Goal: Task Accomplishment & Management: Use online tool/utility

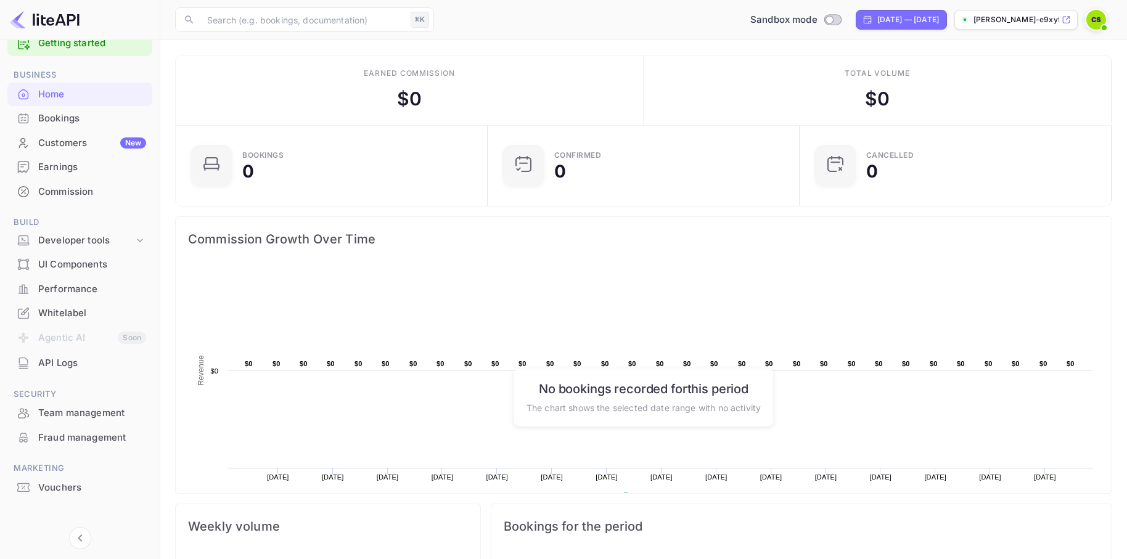
scroll to position [35, 0]
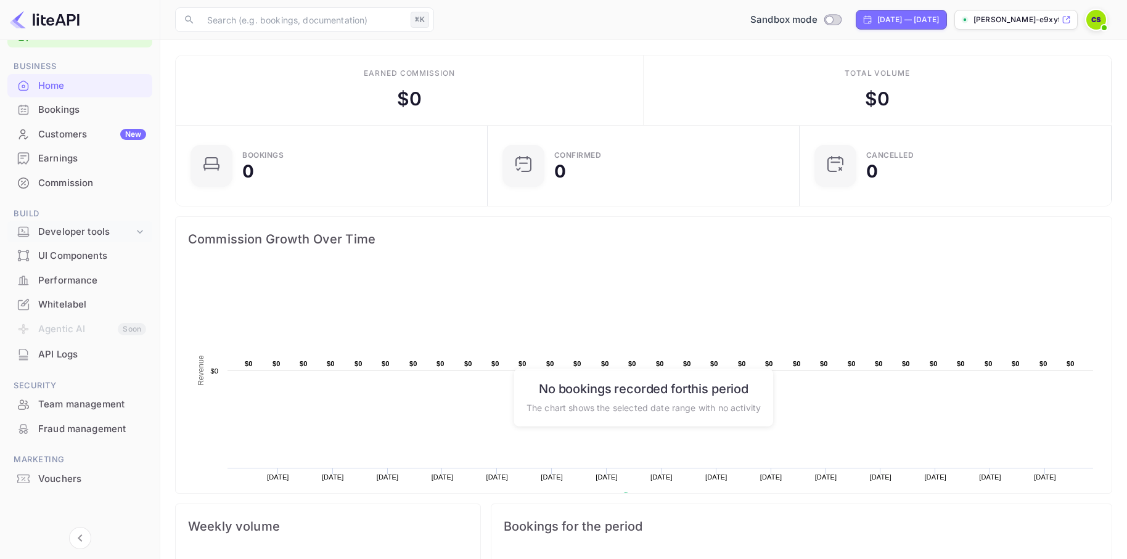
click at [90, 236] on div "Developer tools" at bounding box center [86, 232] width 96 height 14
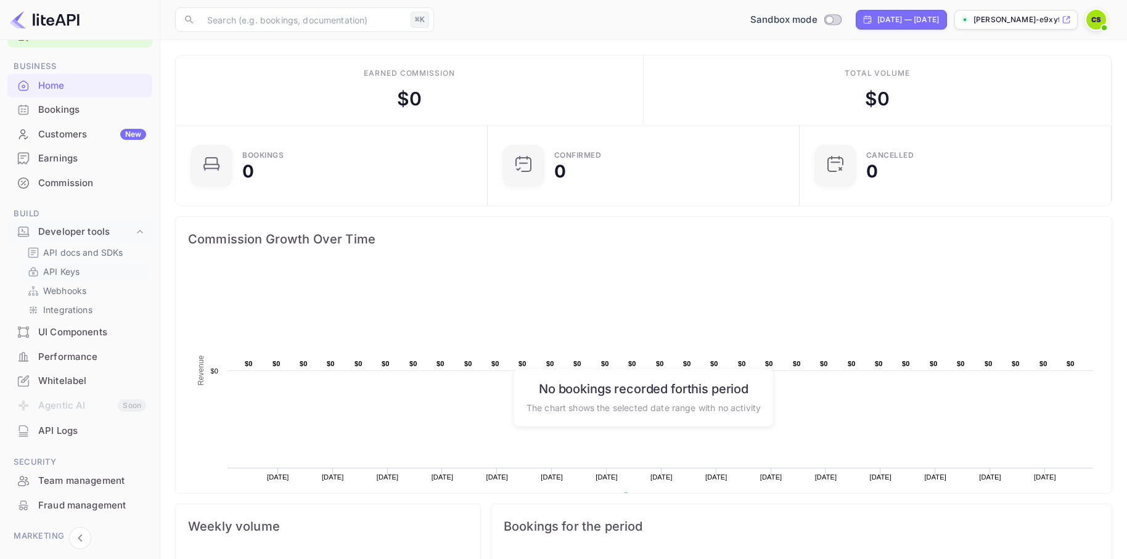
click at [73, 271] on p "API Keys" at bounding box center [61, 271] width 36 height 13
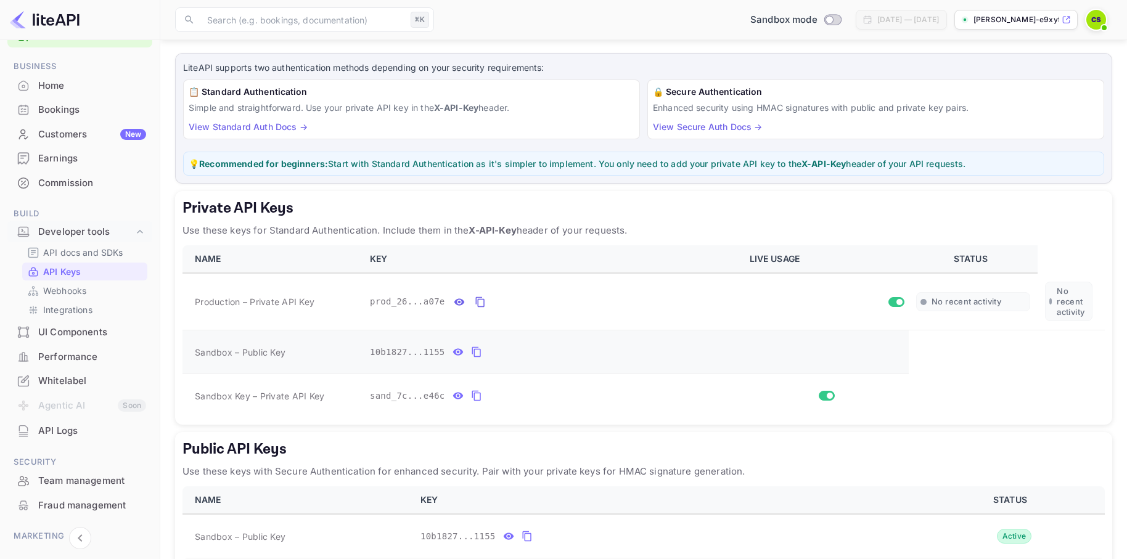
scroll to position [61, 0]
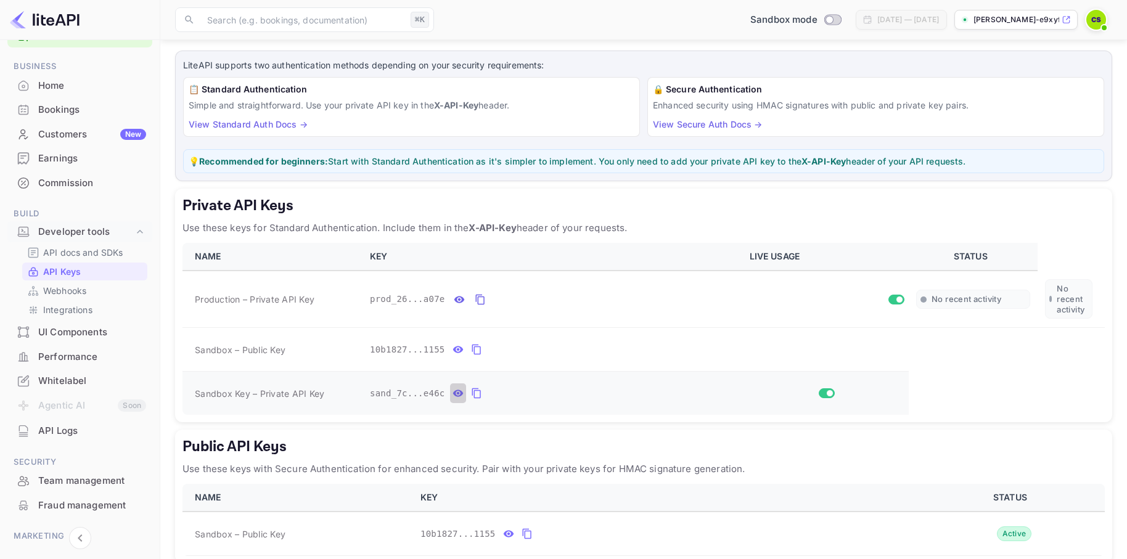
click at [457, 392] on icon "private api keys table" at bounding box center [457, 393] width 10 height 7
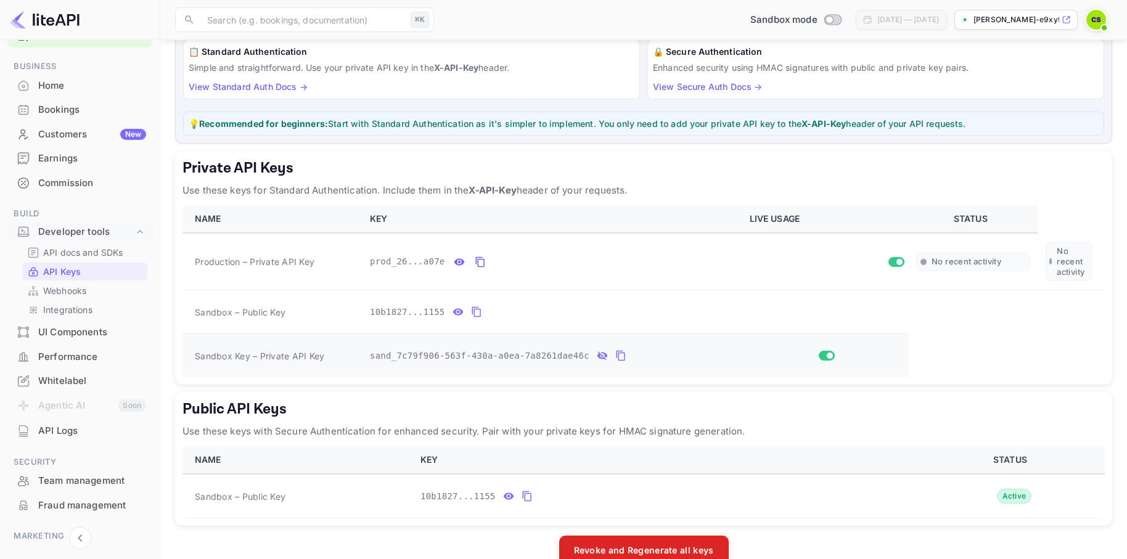
scroll to position [125, 0]
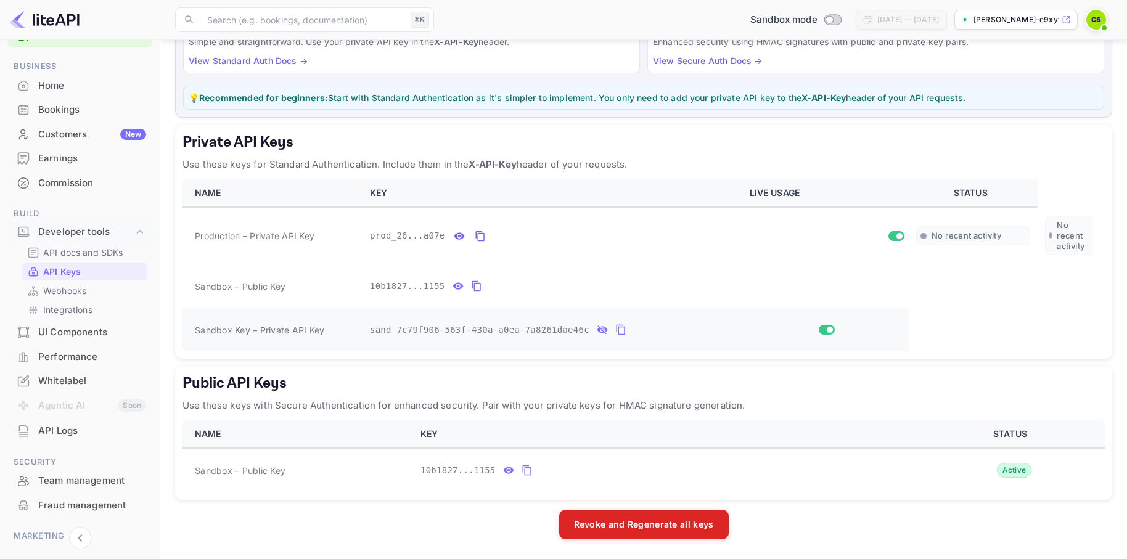
click at [601, 329] on icon "private api keys table" at bounding box center [602, 329] width 11 height 15
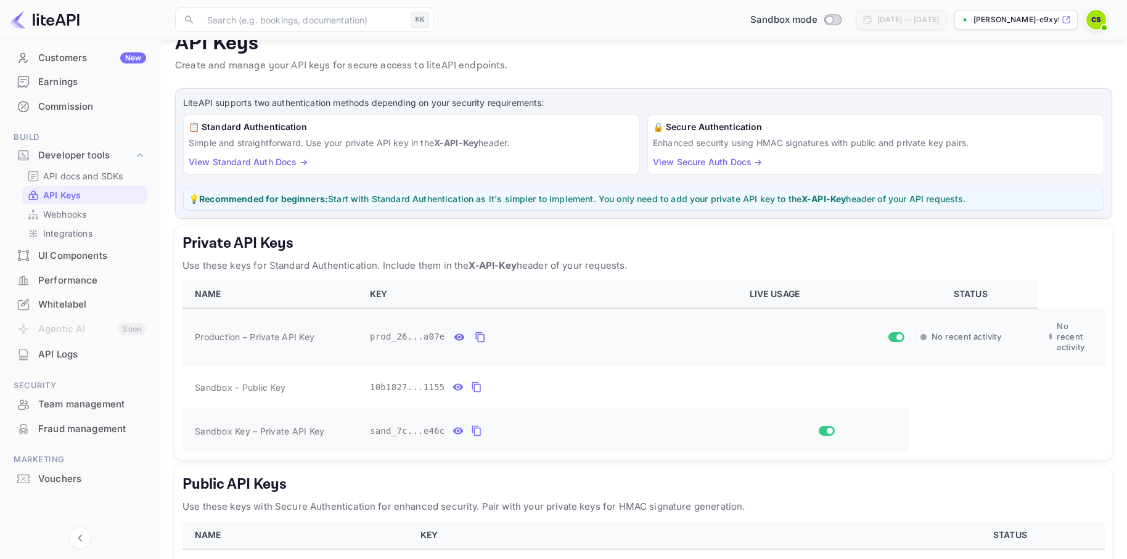
scroll to position [0, 0]
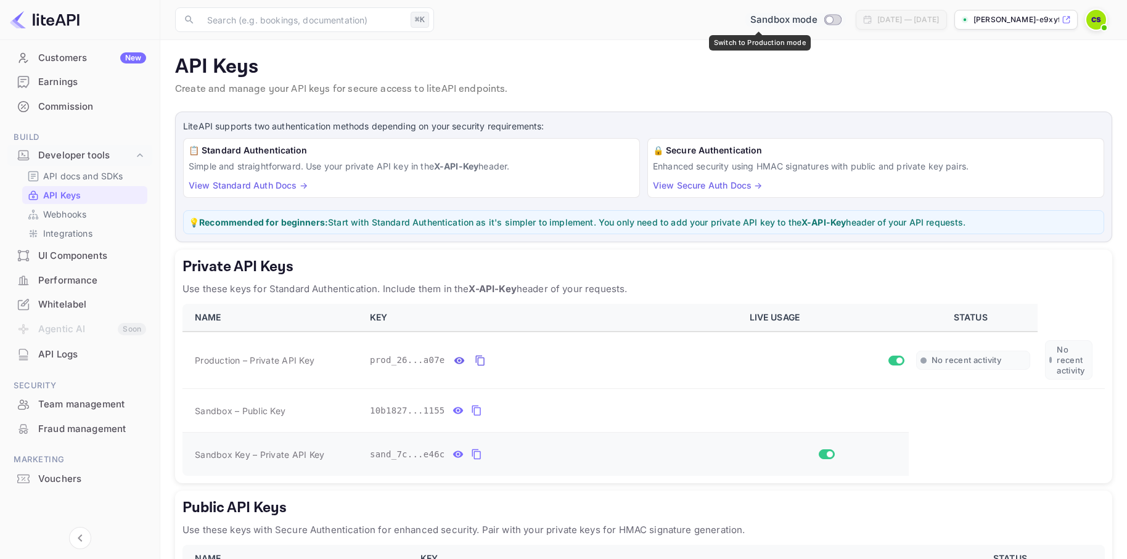
click at [817, 21] on input "Switch to Production mode" at bounding box center [829, 19] width 25 height 8
checkbox input "true"
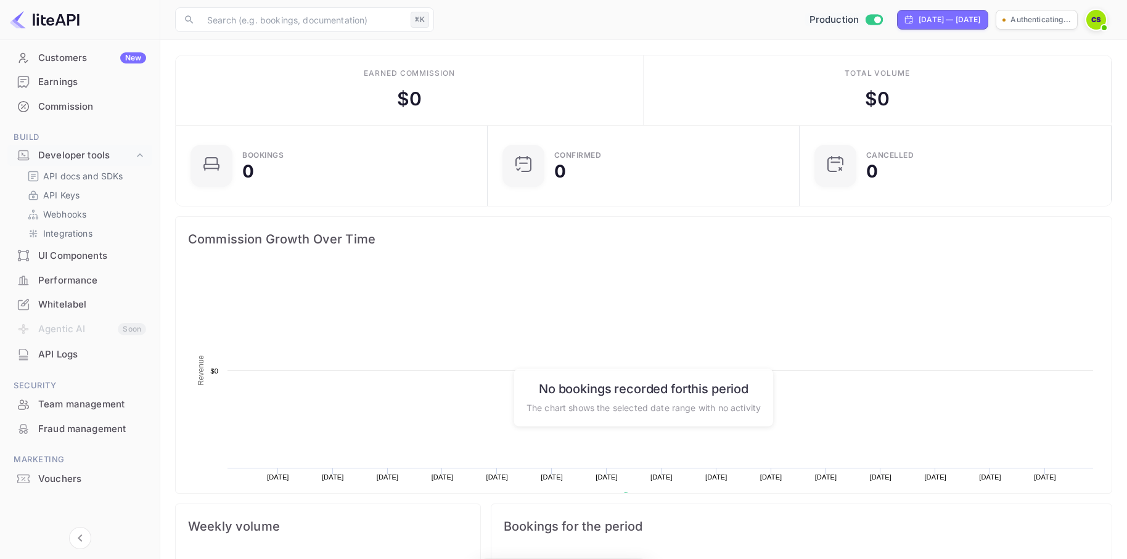
scroll to position [200, 304]
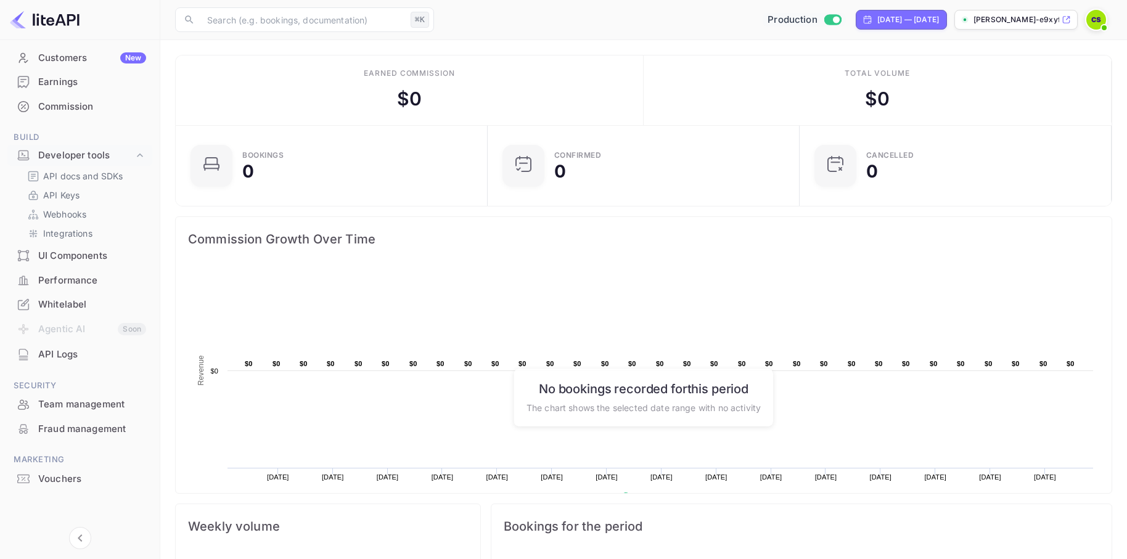
click at [823, 15] on span "Switch to Sandbox mode" at bounding box center [832, 19] width 18 height 11
checkbox input "false"
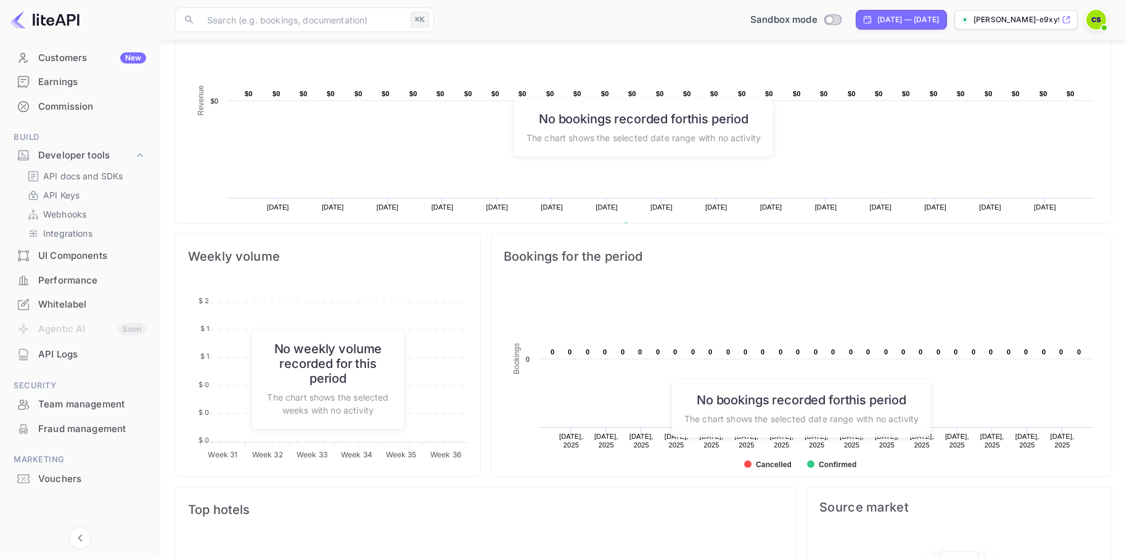
scroll to position [383, 0]
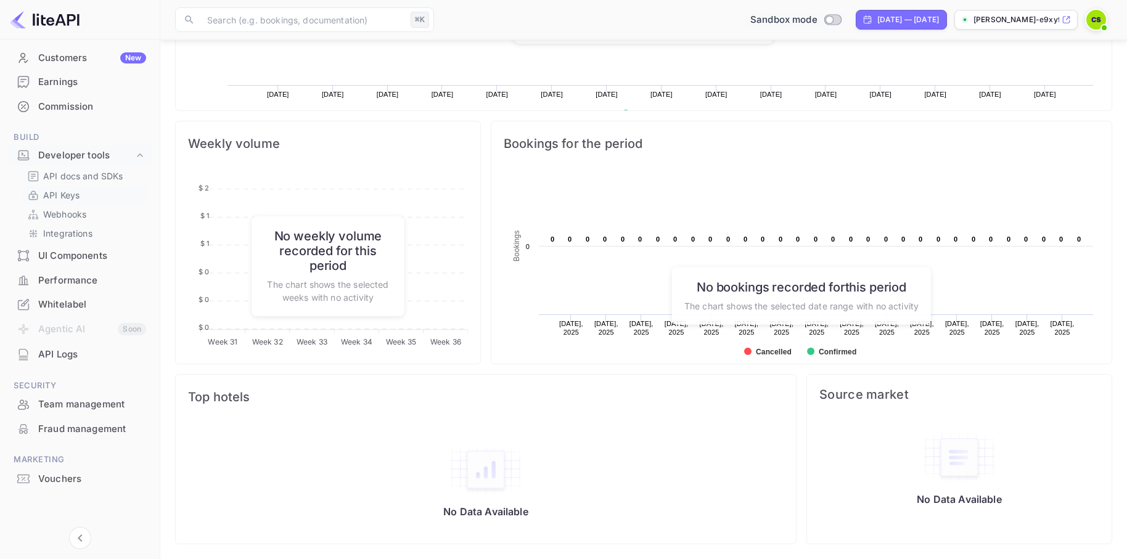
click at [73, 195] on p "API Keys" at bounding box center [61, 195] width 36 height 13
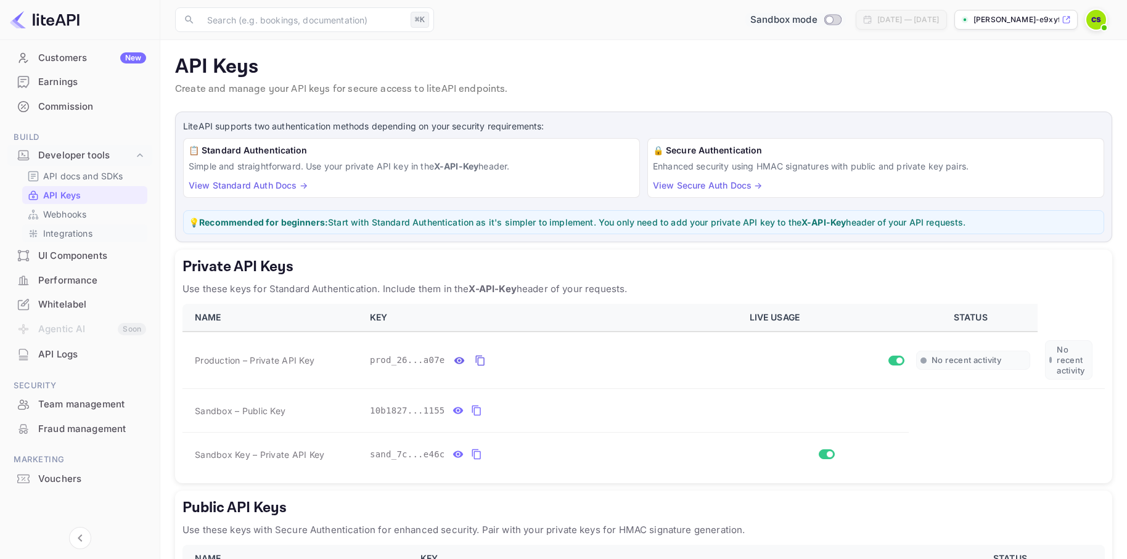
click at [61, 238] on p "Integrations" at bounding box center [67, 233] width 49 height 13
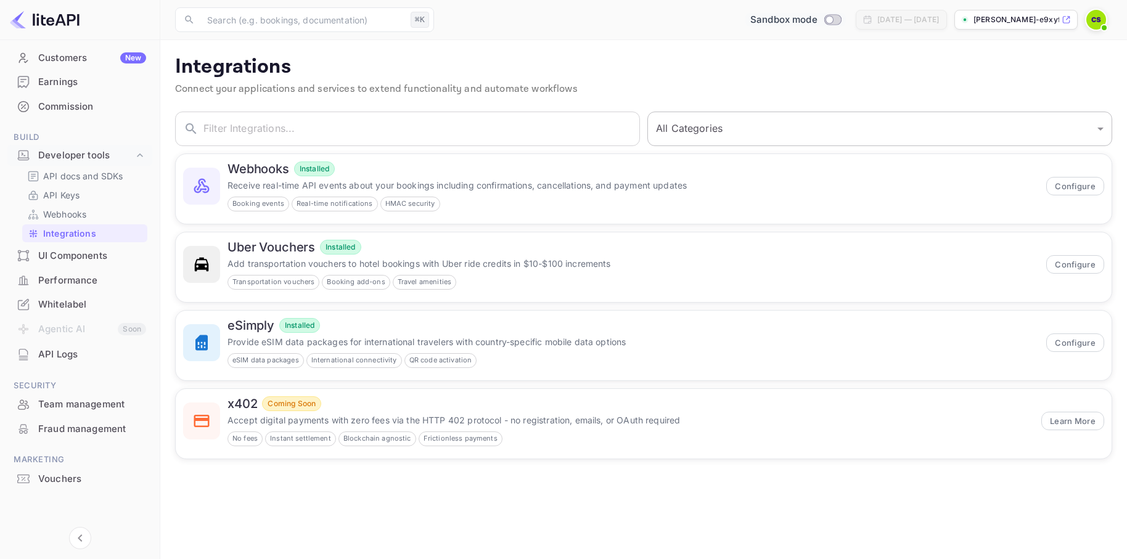
click at [966, 126] on select "All Categories Developer Tools Travel Services Payment Systems" at bounding box center [879, 129] width 465 height 35
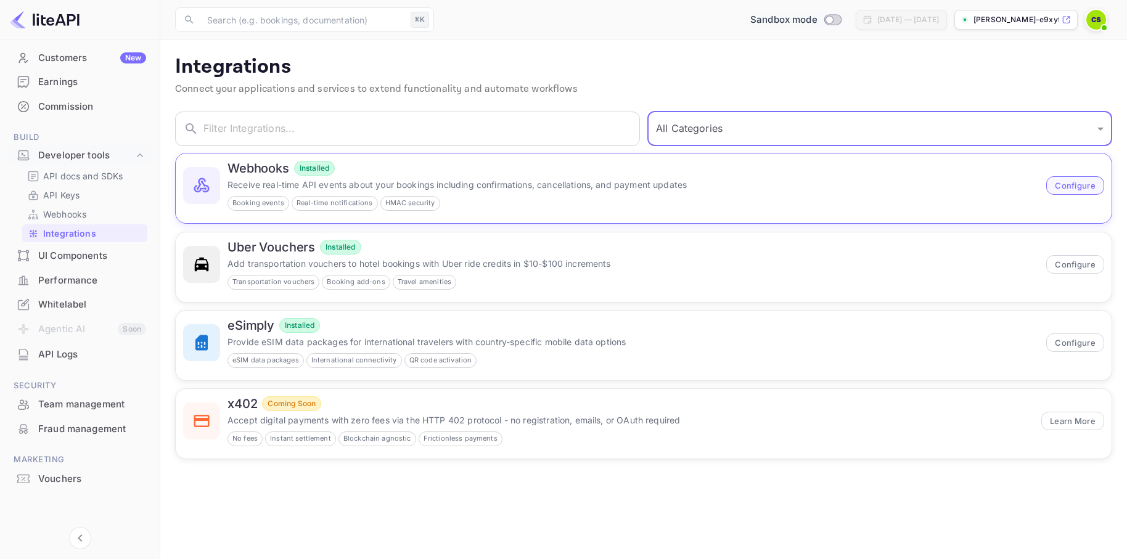
click at [1064, 182] on button "Configure" at bounding box center [1075, 185] width 58 height 18
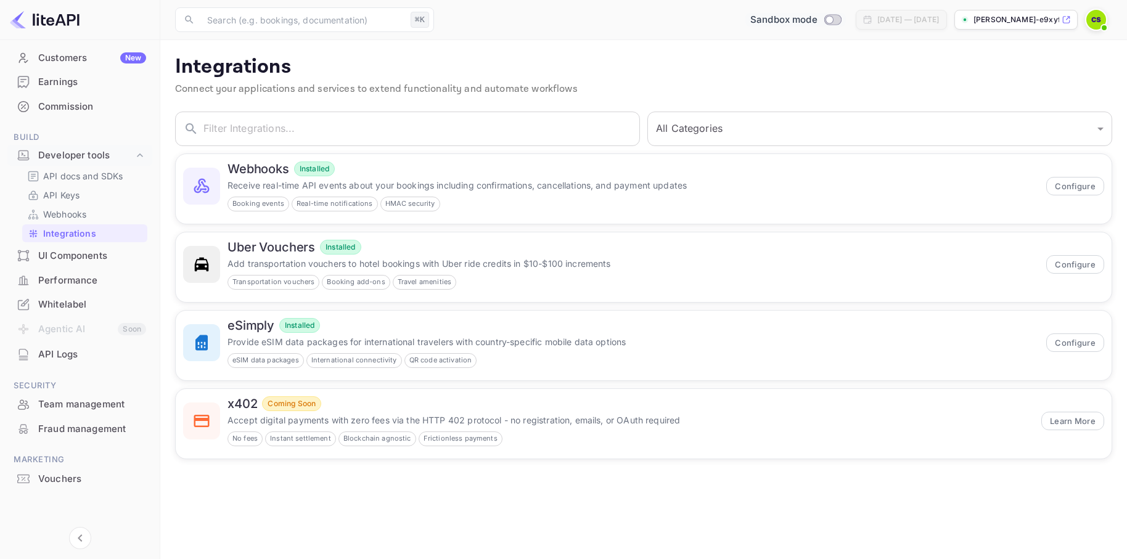
click at [696, 78] on p "Integrations" at bounding box center [643, 67] width 937 height 25
